Goal: Information Seeking & Learning: Learn about a topic

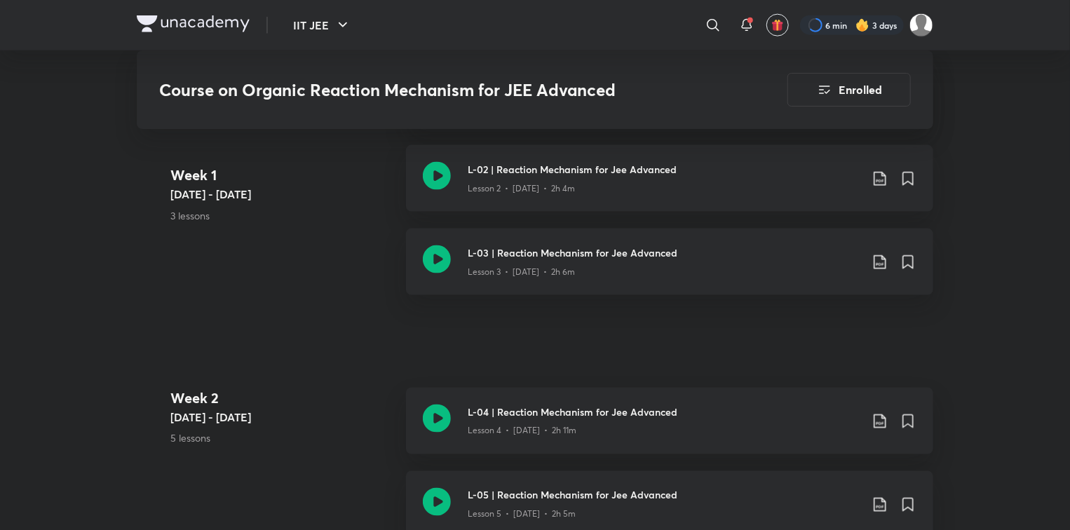
scroll to position [898, 0]
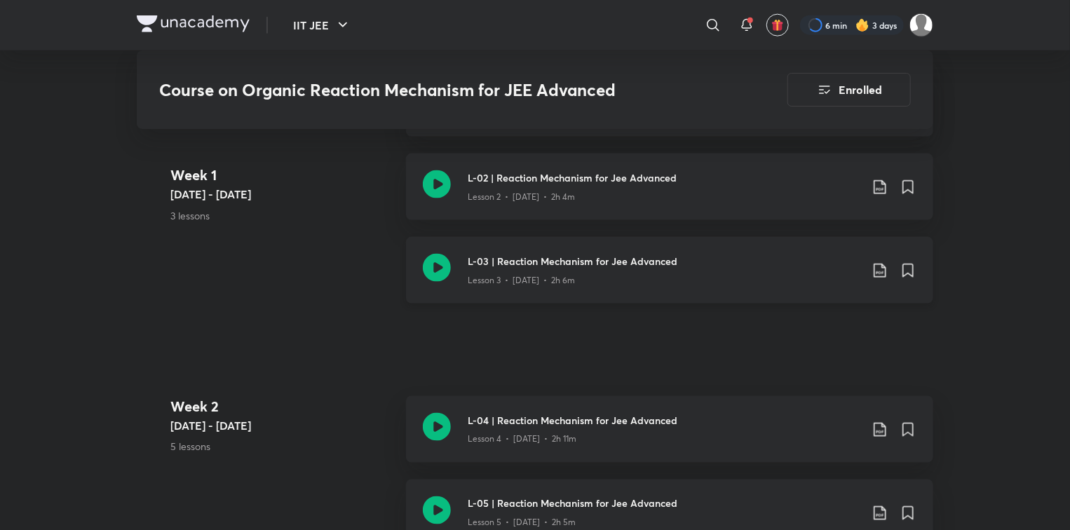
click at [449, 263] on icon at bounding box center [437, 268] width 28 height 28
